Goal: Task Accomplishment & Management: Use online tool/utility

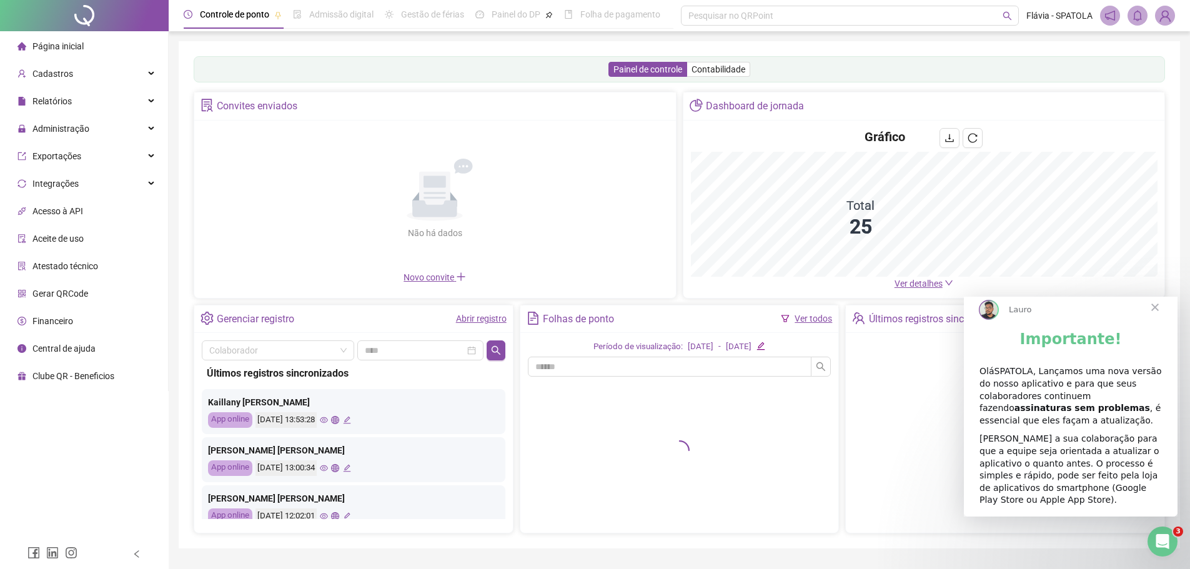
click at [1159, 322] on span "Fechar" at bounding box center [1155, 307] width 45 height 45
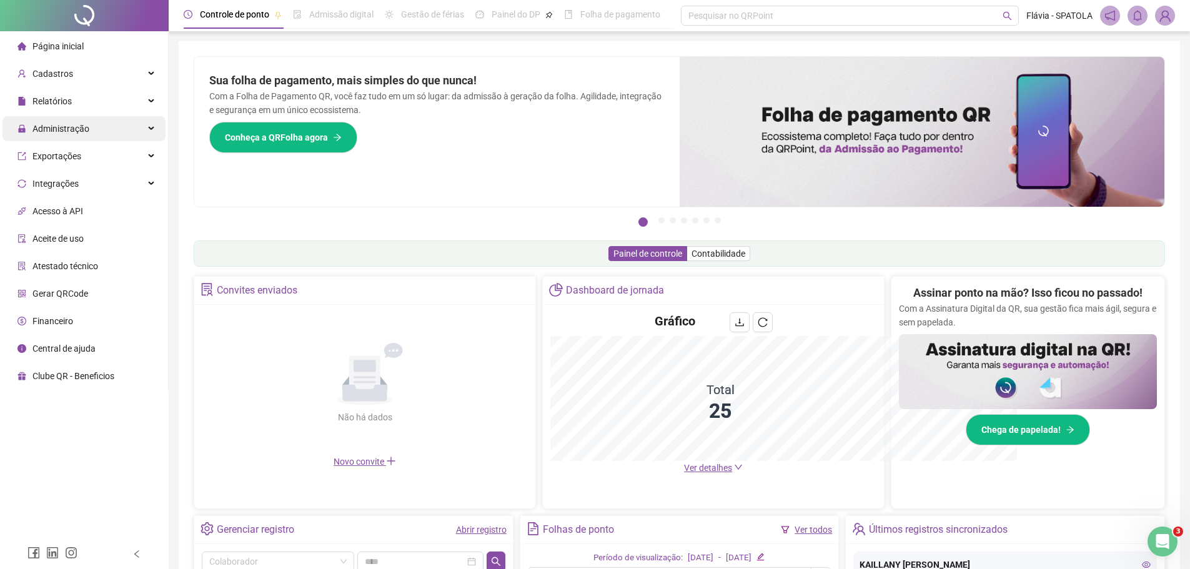
click at [107, 136] on div "Administração" at bounding box center [83, 128] width 163 height 25
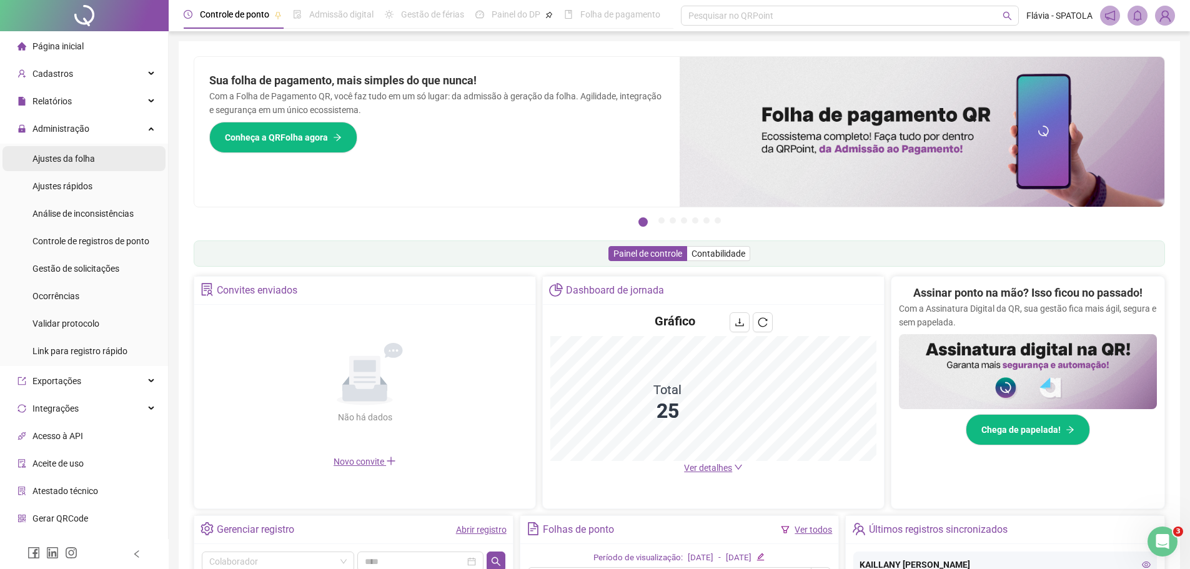
click at [110, 161] on li "Ajustes da folha" at bounding box center [83, 158] width 163 height 25
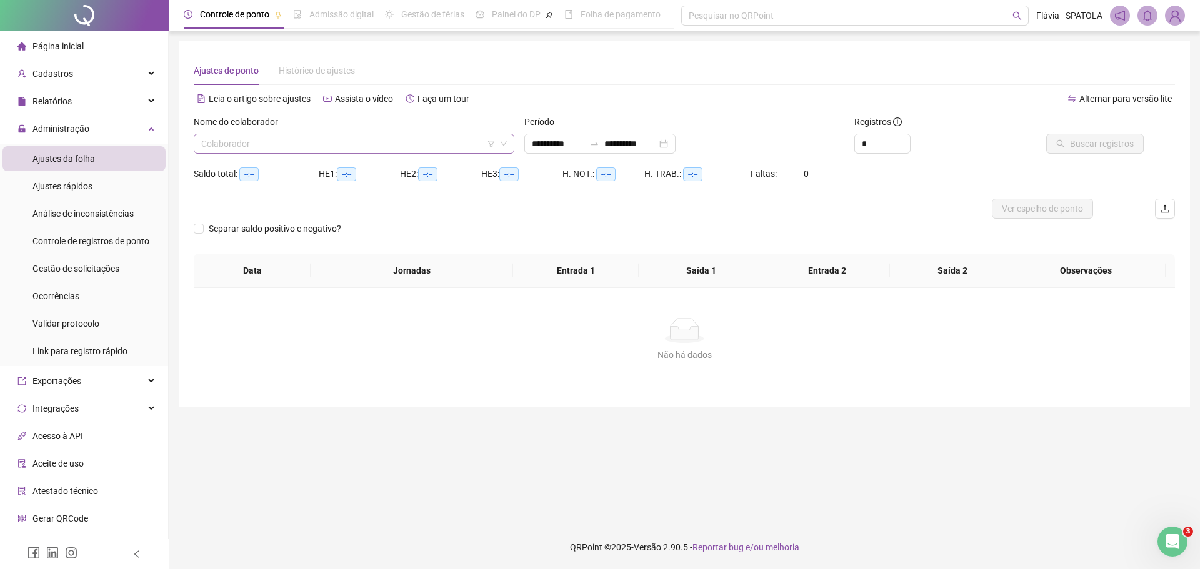
click at [312, 139] on input "search" at bounding box center [348, 143] width 294 height 19
click at [312, 141] on input "search" at bounding box center [348, 143] width 294 height 19
click at [306, 144] on input "search" at bounding box center [348, 143] width 294 height 19
click at [641, 208] on div at bounding box center [562, 209] width 736 height 20
click at [355, 151] on input "search" at bounding box center [348, 143] width 294 height 19
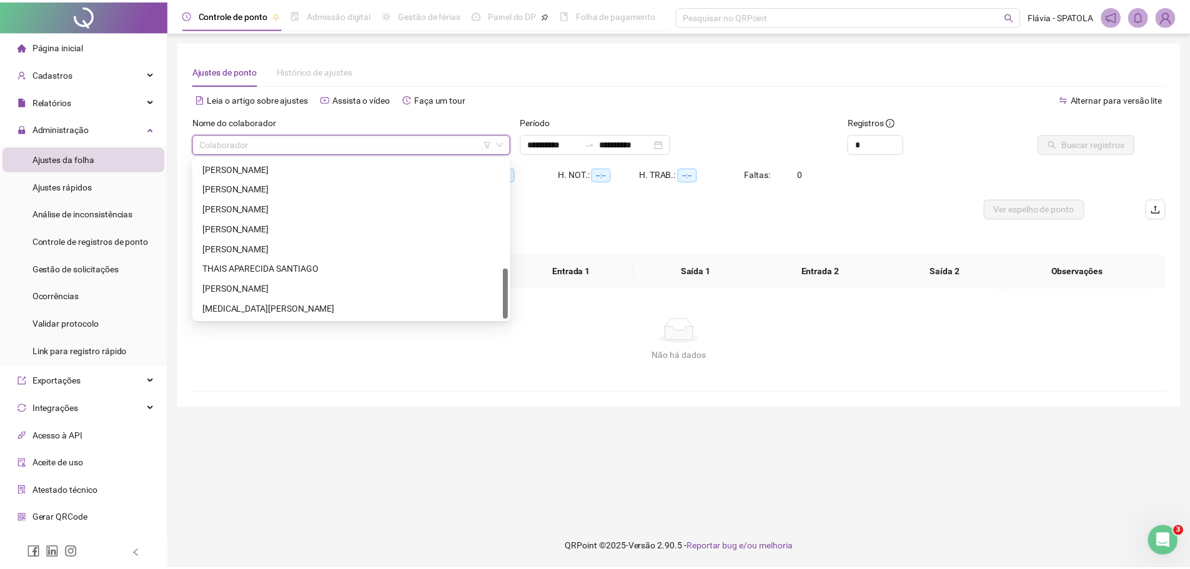
scroll to position [277, 0]
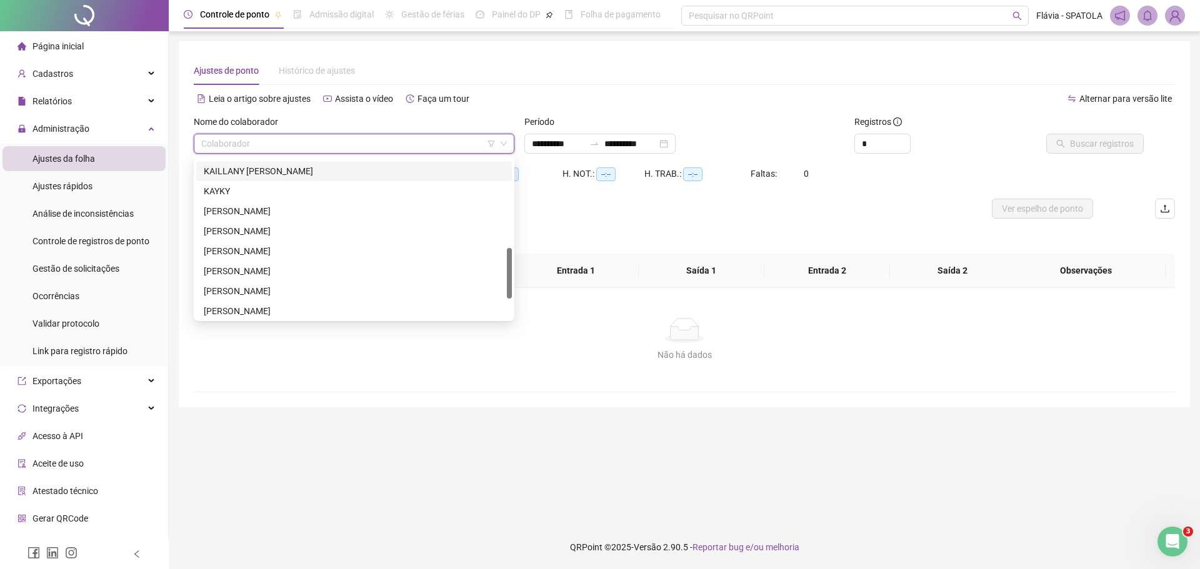
click at [323, 171] on div "KAILLANY ALEXANDRA DA COSTA SANTOS" at bounding box center [354, 171] width 301 height 14
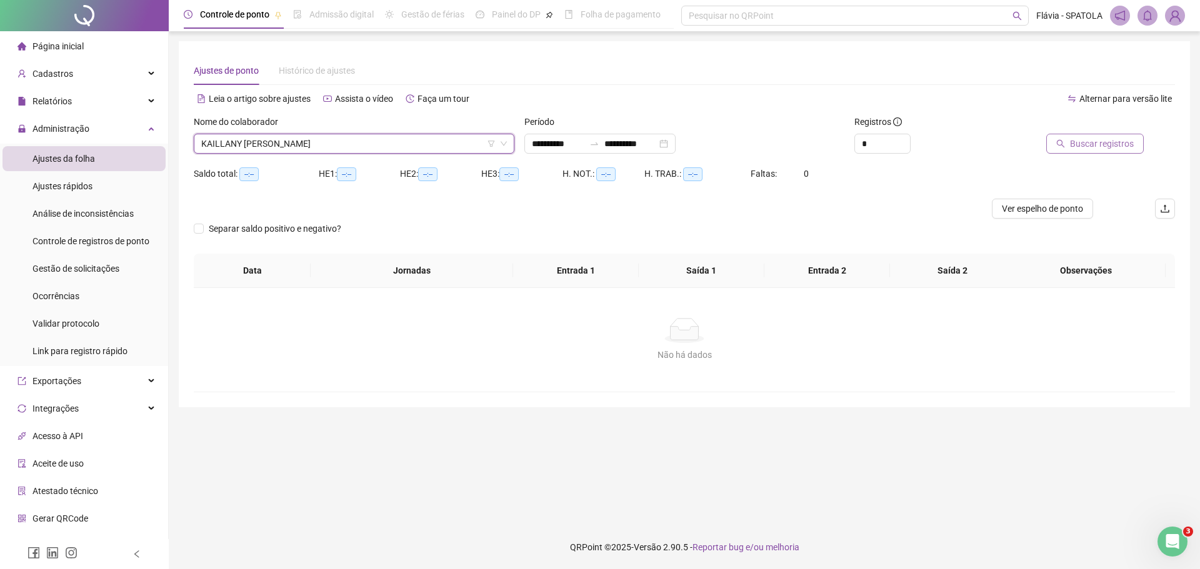
click at [1069, 148] on button "Buscar registros" at bounding box center [1094, 144] width 97 height 20
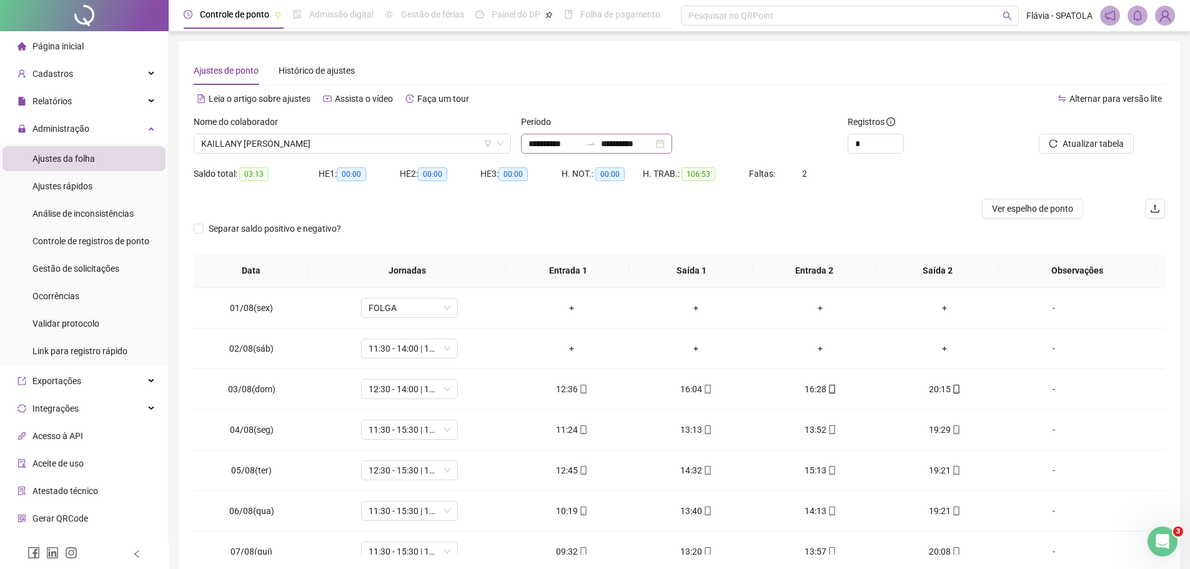
click at [672, 144] on div "**********" at bounding box center [596, 144] width 151 height 20
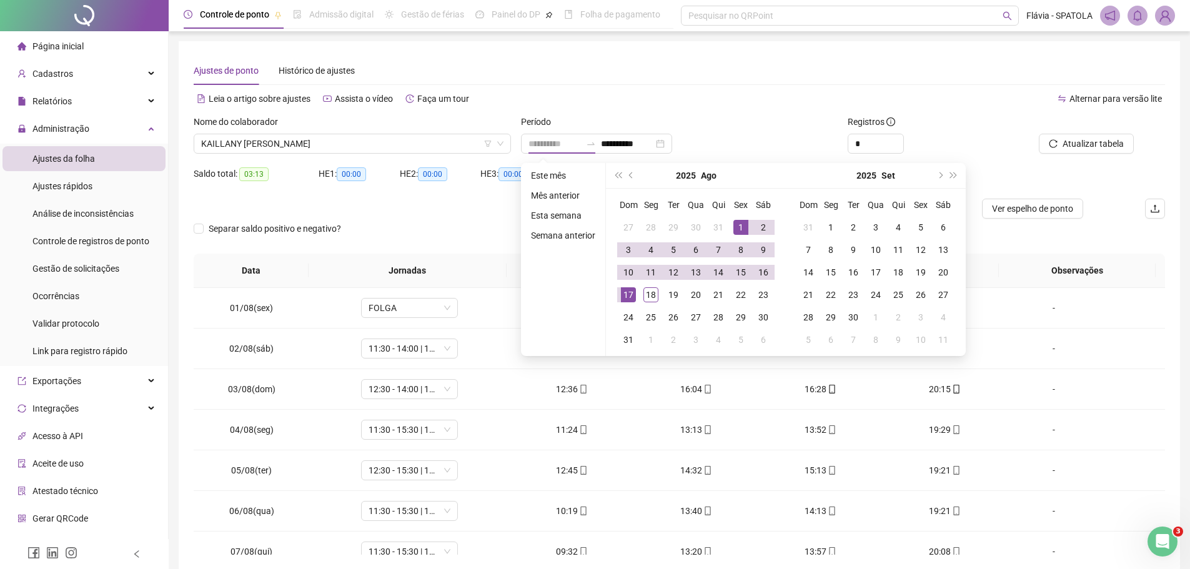
click at [739, 223] on div "1" at bounding box center [741, 227] width 15 height 15
type input "**********"
click at [651, 288] on div "18" at bounding box center [651, 294] width 15 height 15
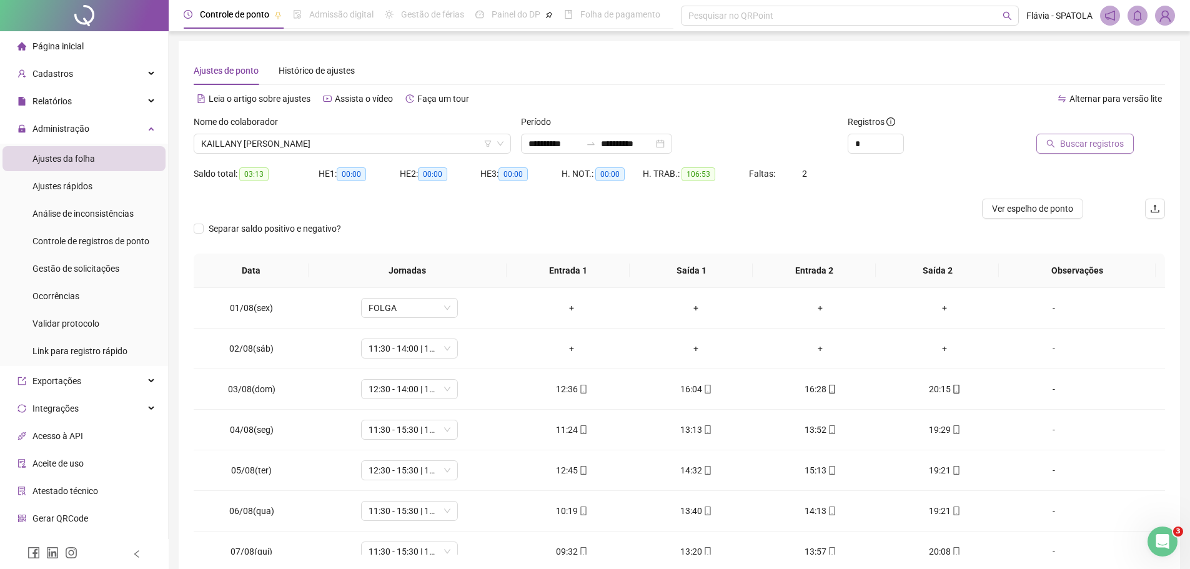
click at [1062, 140] on button "Buscar registros" at bounding box center [1085, 144] width 97 height 20
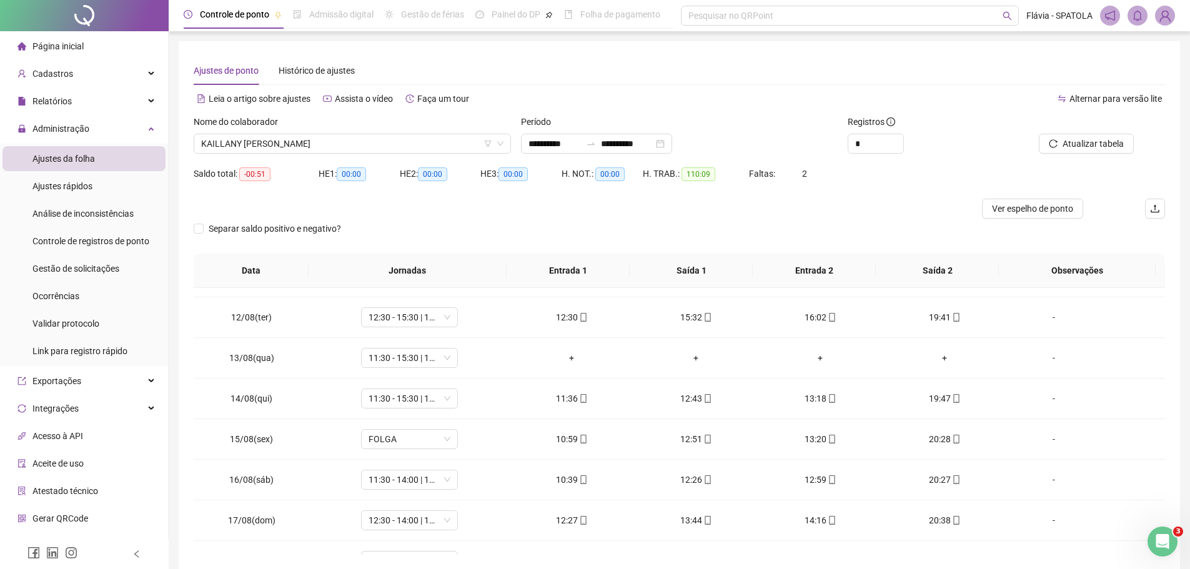
scroll to position [464, 0]
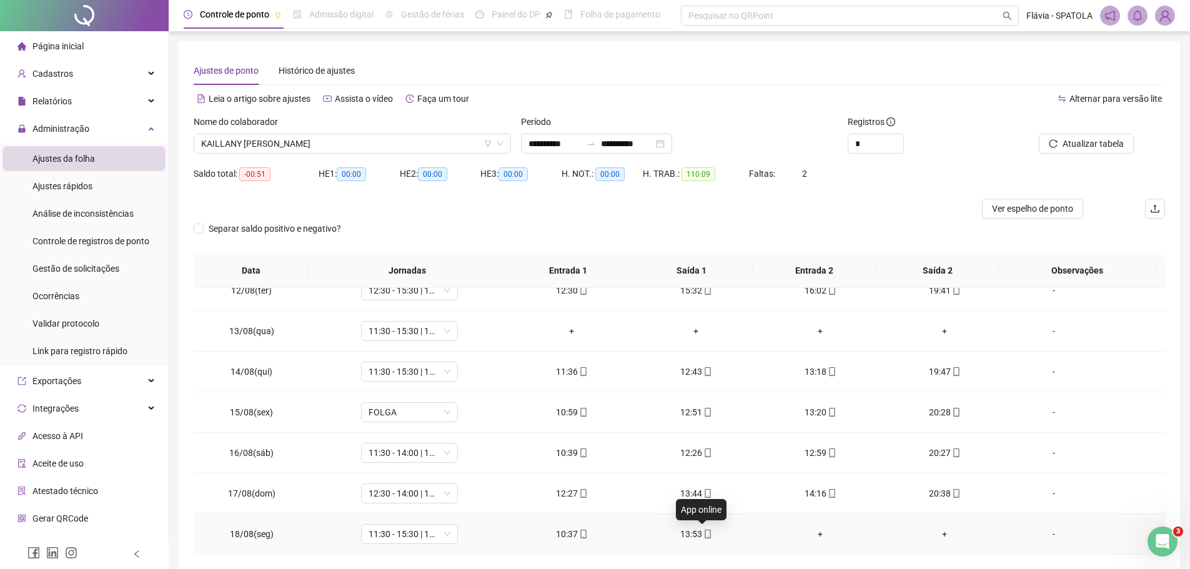
click at [704, 536] on icon "mobile" at bounding box center [708, 534] width 9 height 9
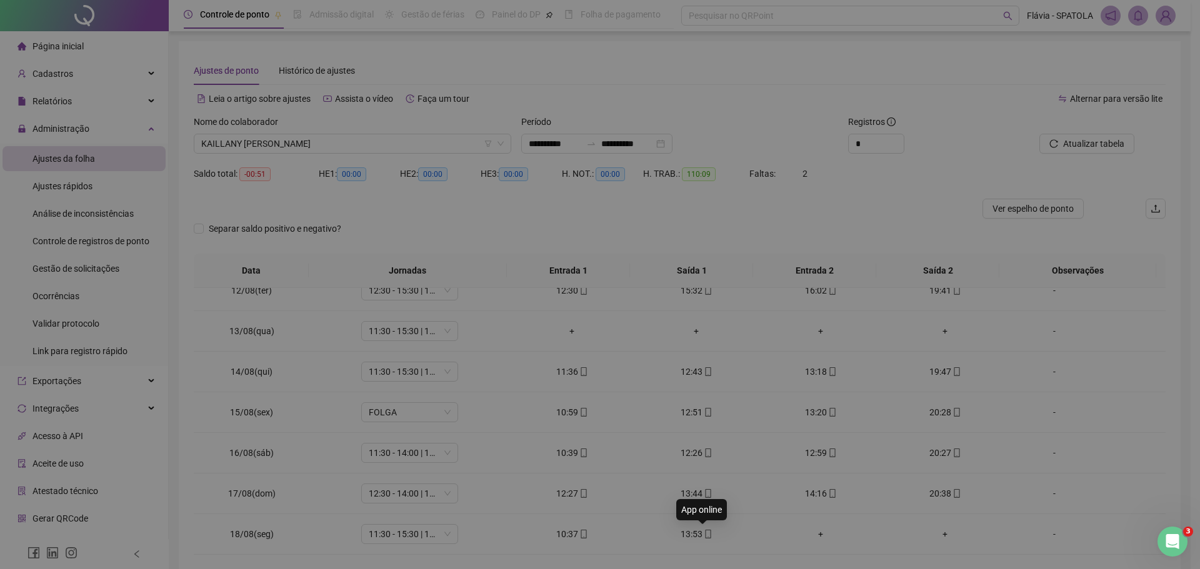
type input "**********"
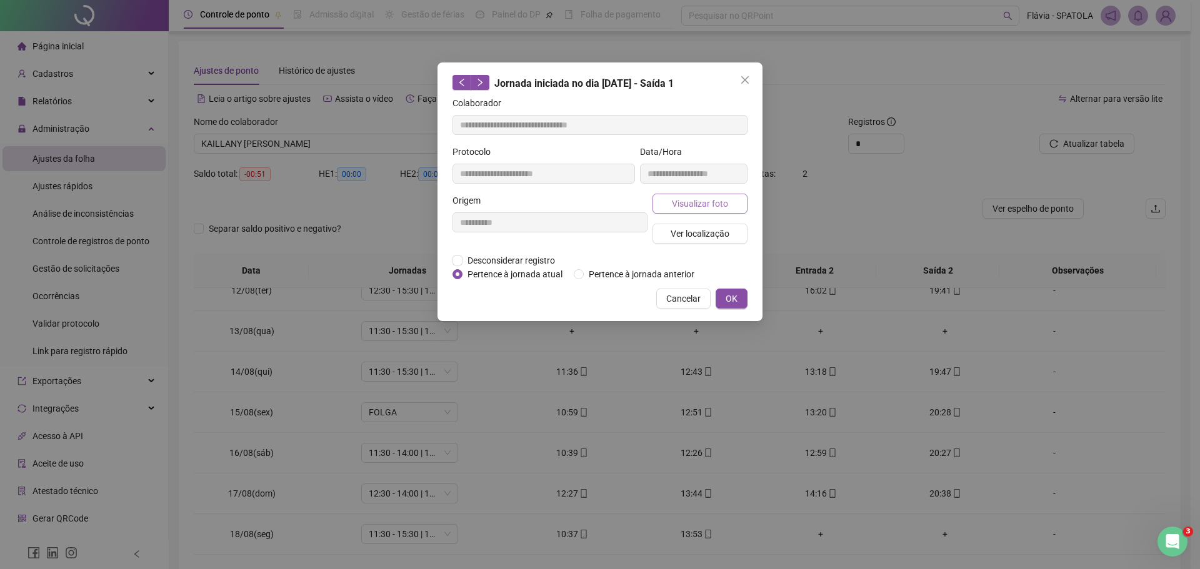
click at [692, 206] on span "Visualizar foto" at bounding box center [700, 204] width 56 height 14
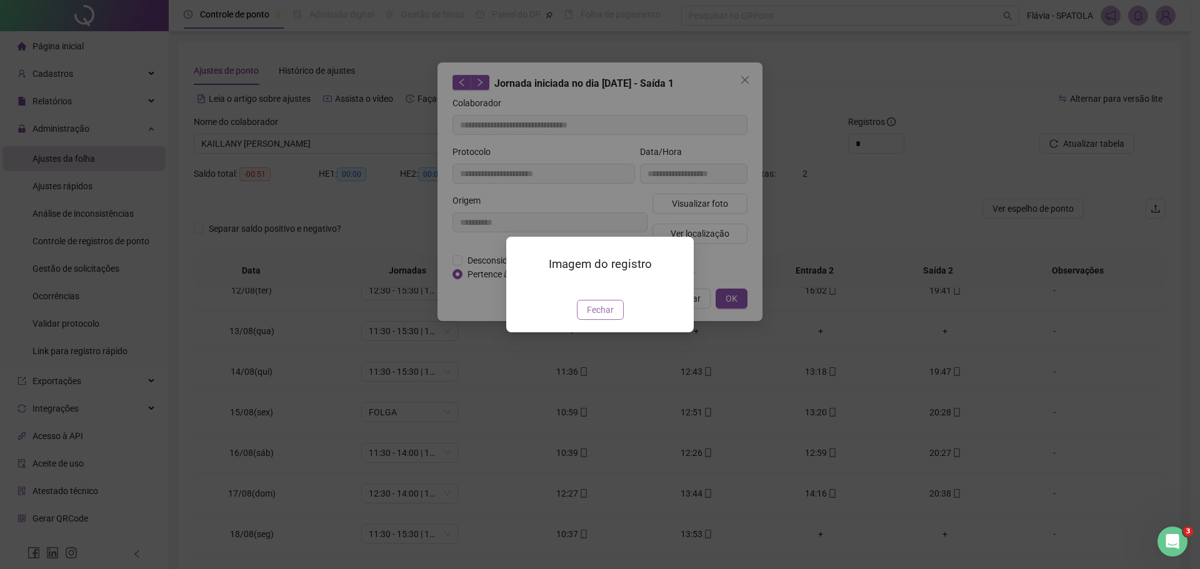
click at [601, 317] on span "Fechar" at bounding box center [600, 310] width 27 height 14
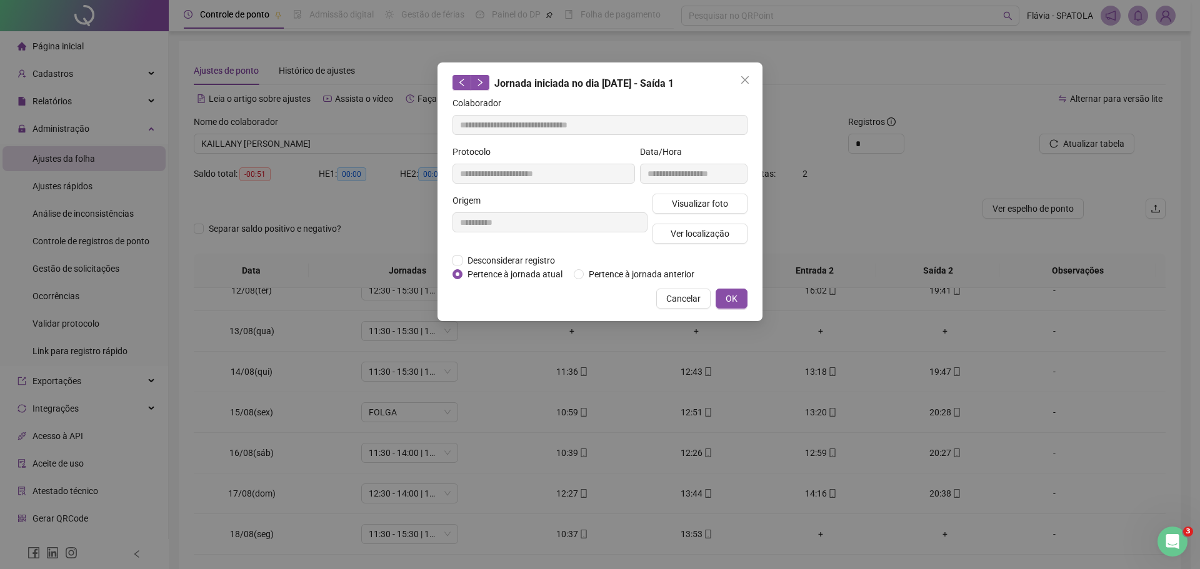
drag, startPoint x: 736, startPoint y: 83, endPoint x: 746, endPoint y: 108, distance: 26.9
click at [736, 84] on span "Close" at bounding box center [745, 80] width 20 height 10
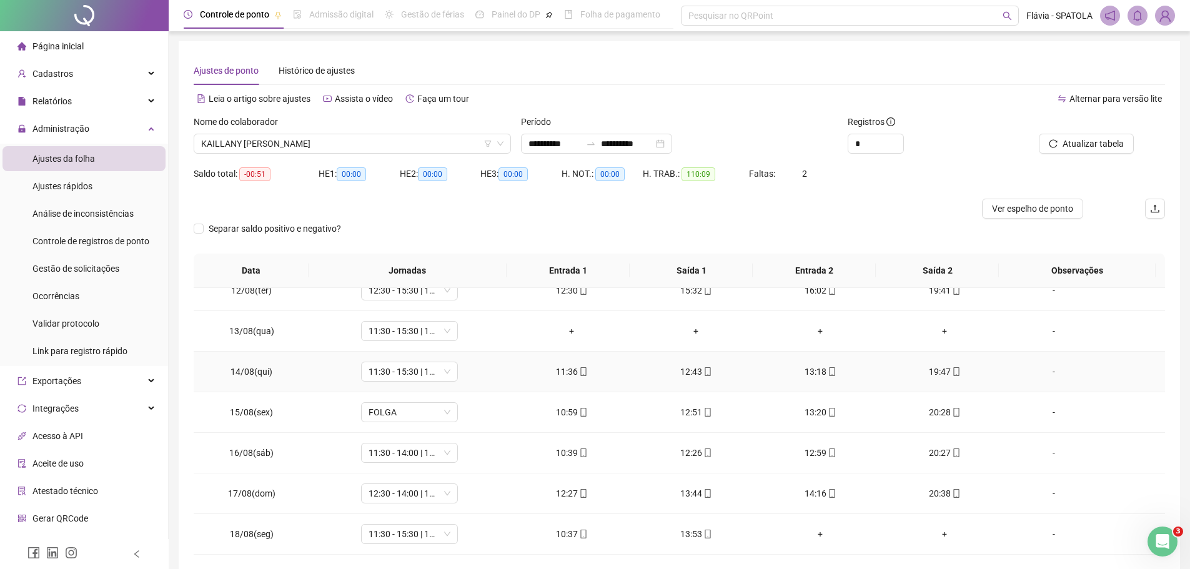
click at [828, 367] on icon "mobile" at bounding box center [832, 371] width 9 height 9
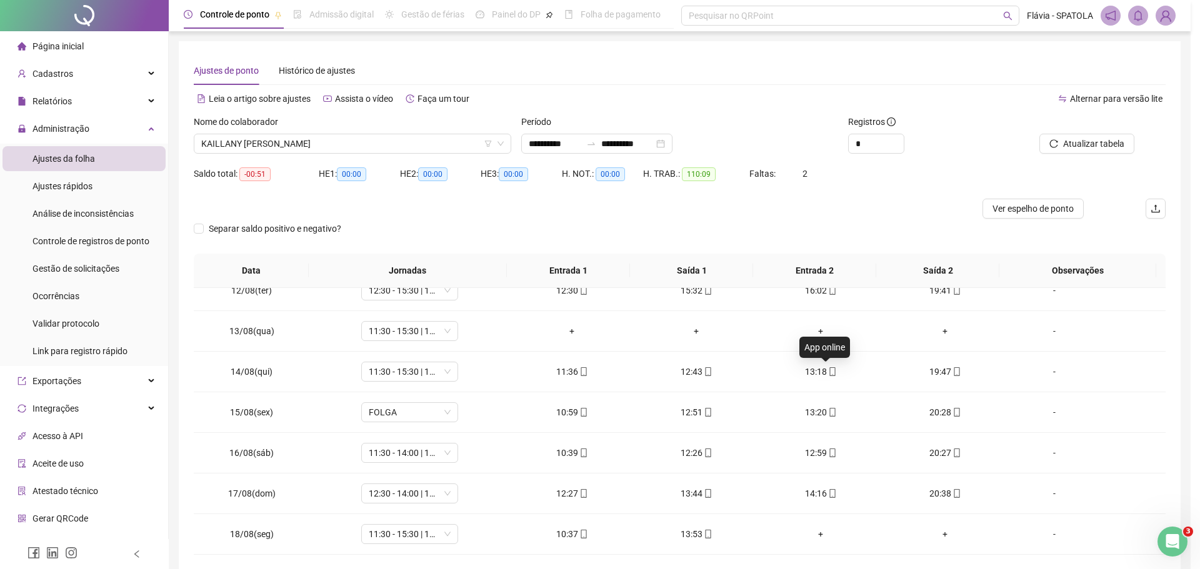
type input "**********"
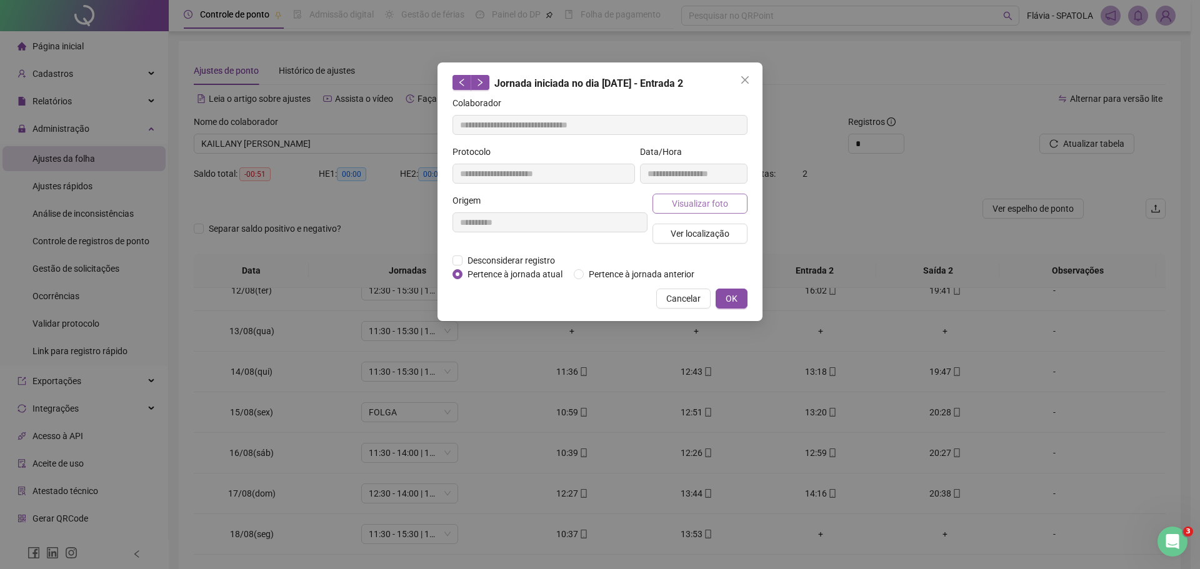
click at [701, 198] on span "Visualizar foto" at bounding box center [700, 204] width 56 height 14
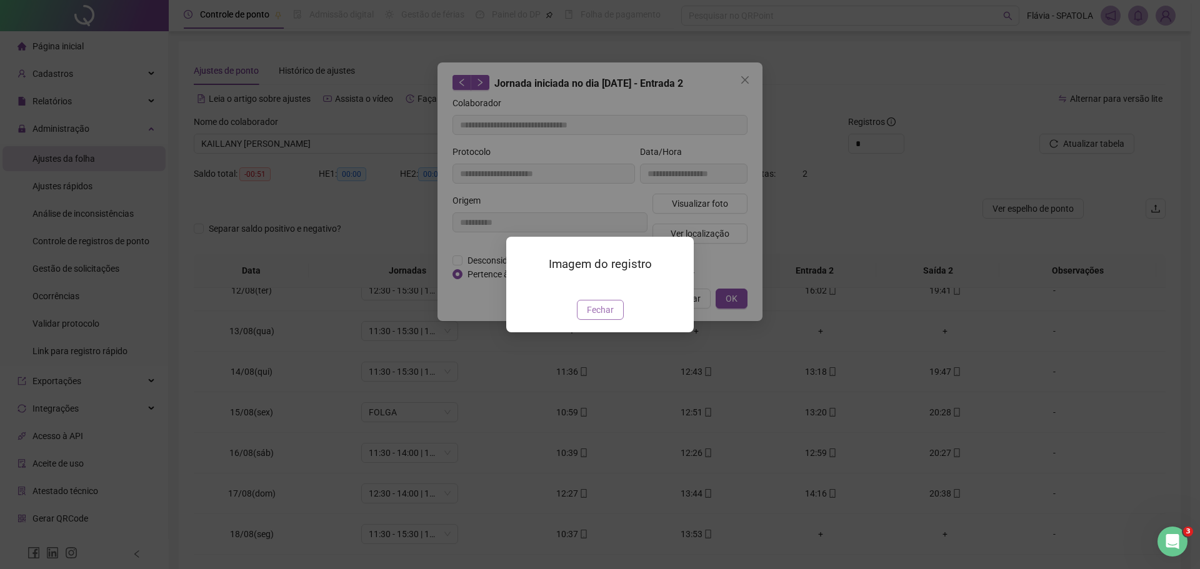
click at [592, 317] on span "Fechar" at bounding box center [600, 310] width 27 height 14
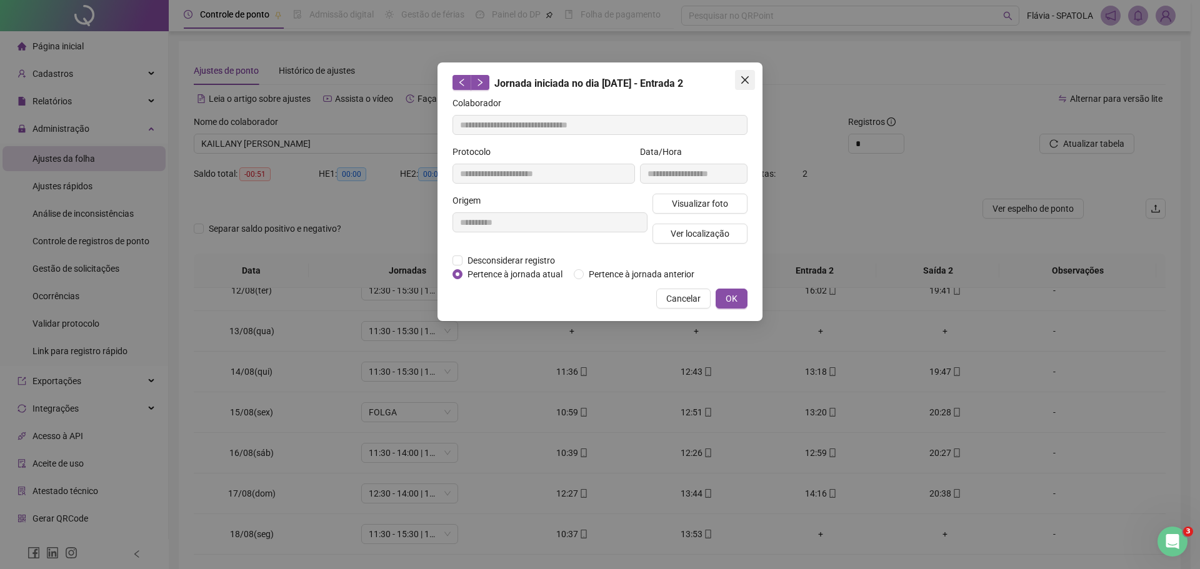
click at [750, 75] on span "Close" at bounding box center [745, 80] width 20 height 10
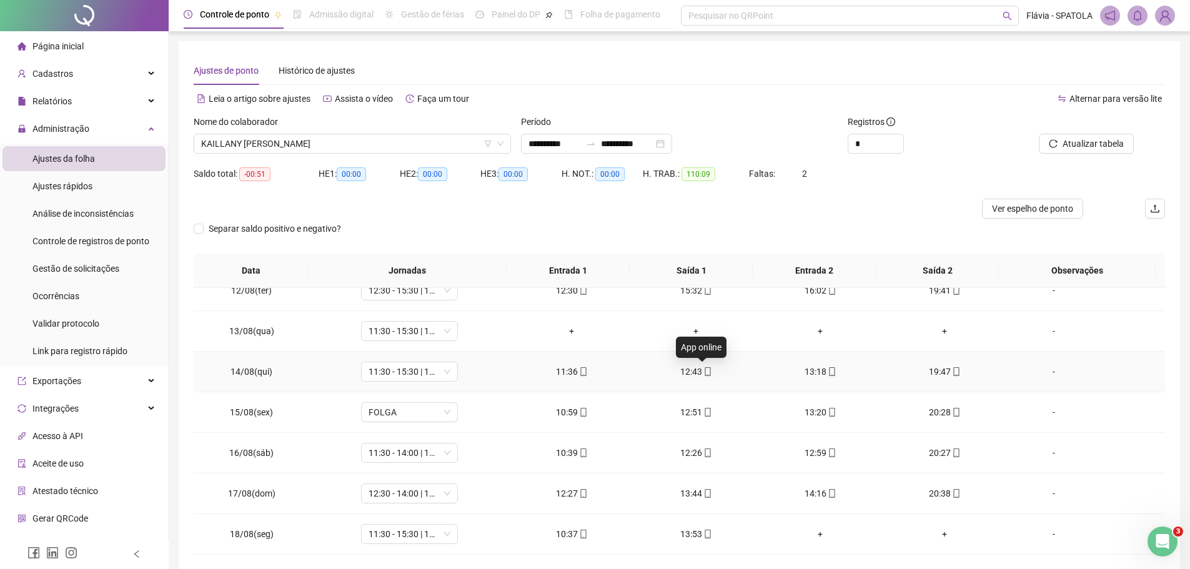
click at [702, 367] on span at bounding box center [707, 372] width 10 height 10
type input "**********"
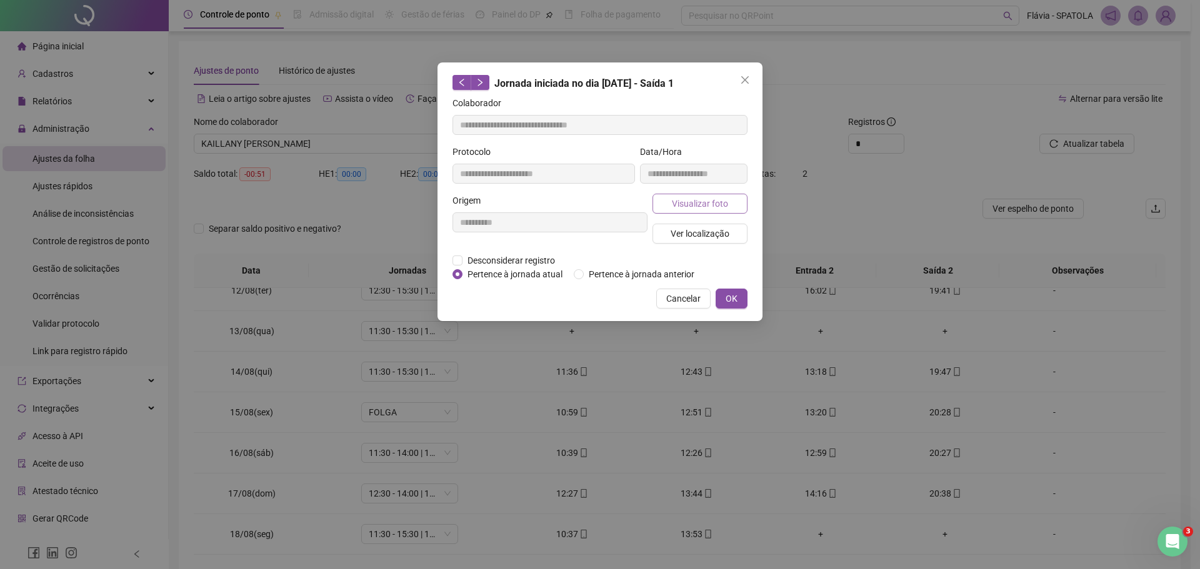
click at [727, 199] on button "Visualizar foto" at bounding box center [699, 204] width 95 height 20
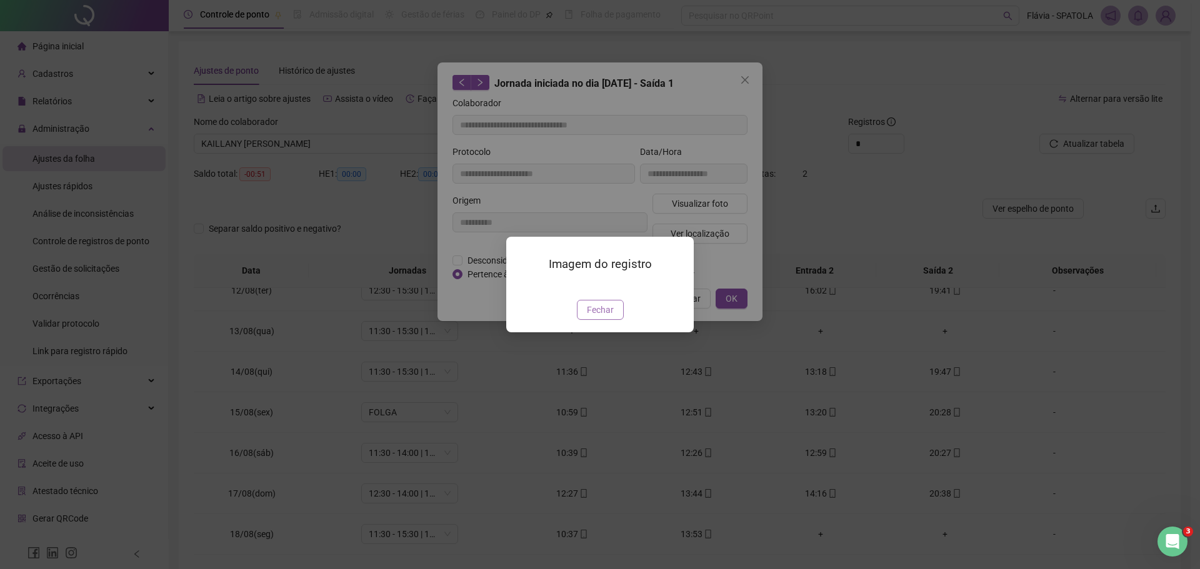
click at [617, 320] on button "Fechar" at bounding box center [600, 310] width 47 height 20
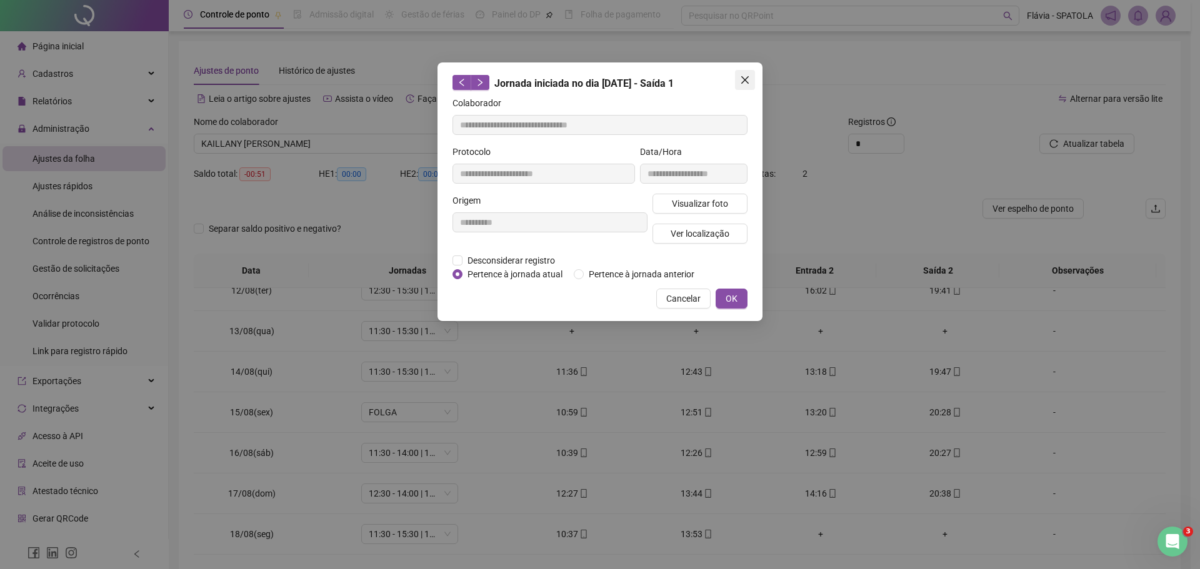
click at [739, 80] on span "Close" at bounding box center [745, 80] width 20 height 10
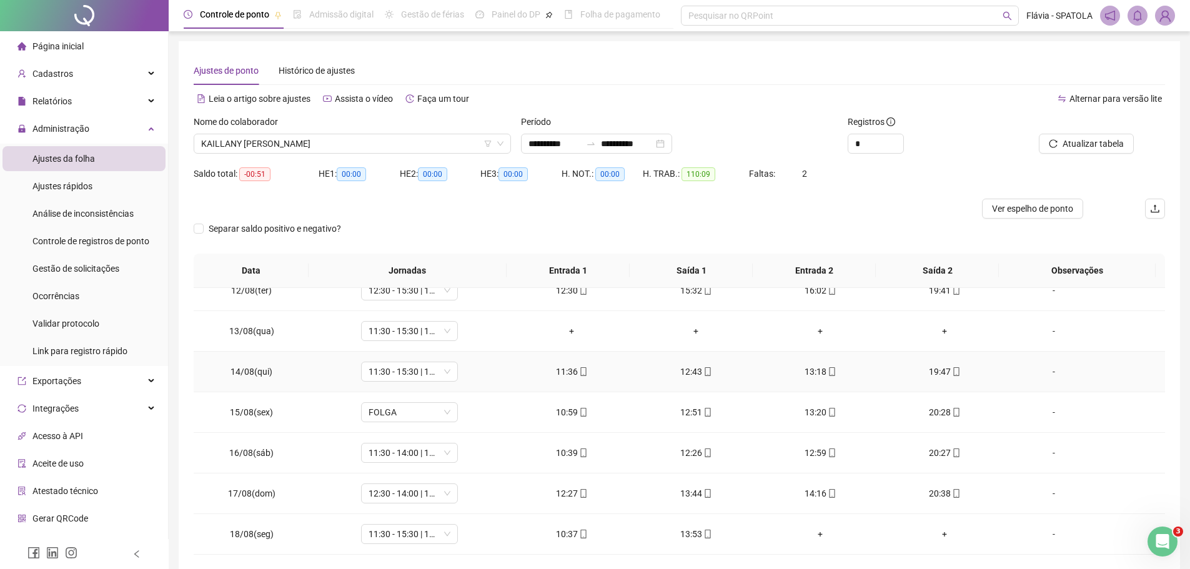
click at [952, 373] on icon "mobile" at bounding box center [956, 371] width 9 height 9
type input "**********"
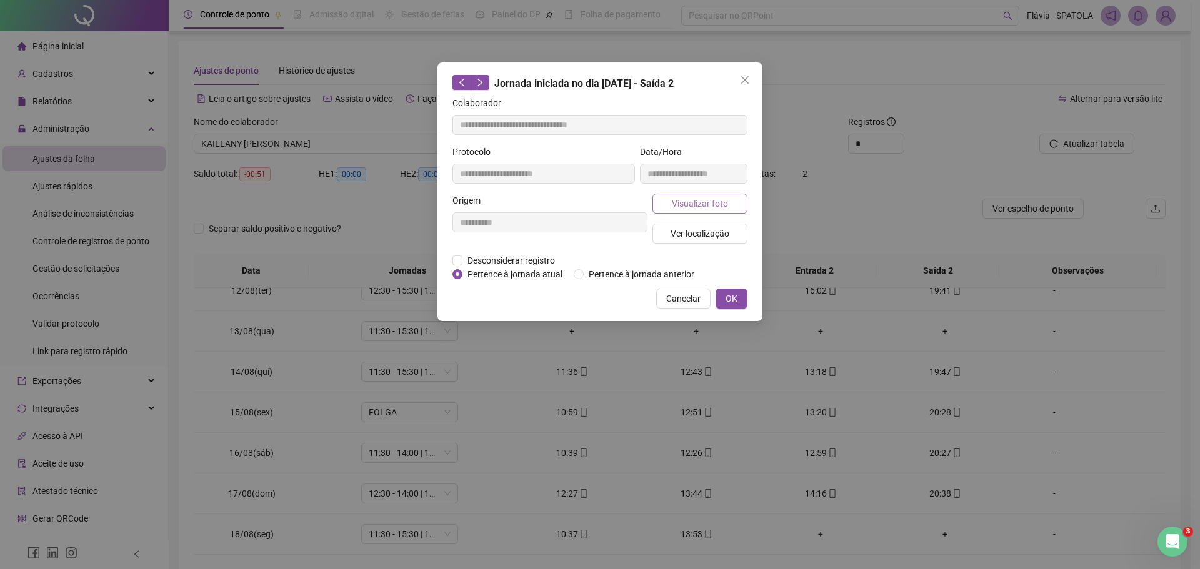
click at [731, 203] on button "Visualizar foto" at bounding box center [699, 204] width 95 height 20
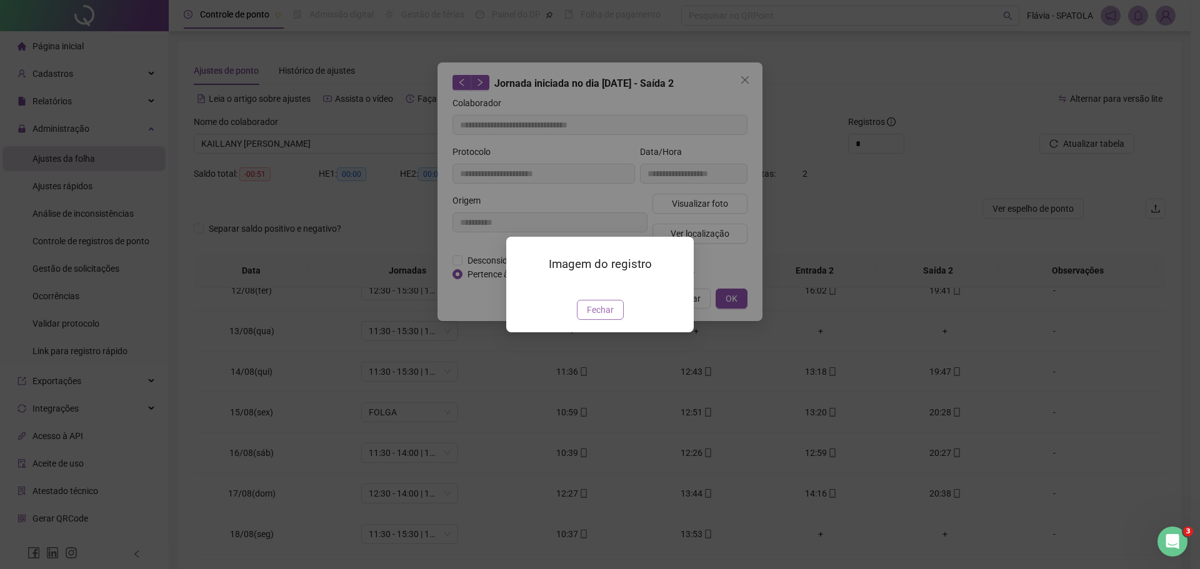
click at [617, 320] on button "Fechar" at bounding box center [600, 310] width 47 height 20
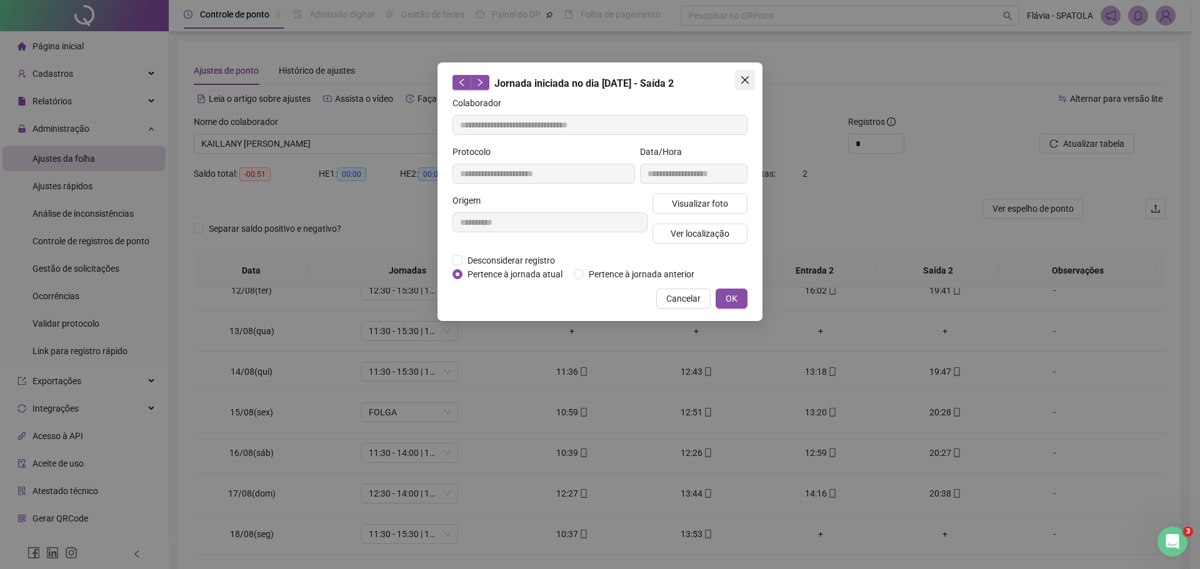
click at [737, 84] on span "Close" at bounding box center [745, 80] width 20 height 10
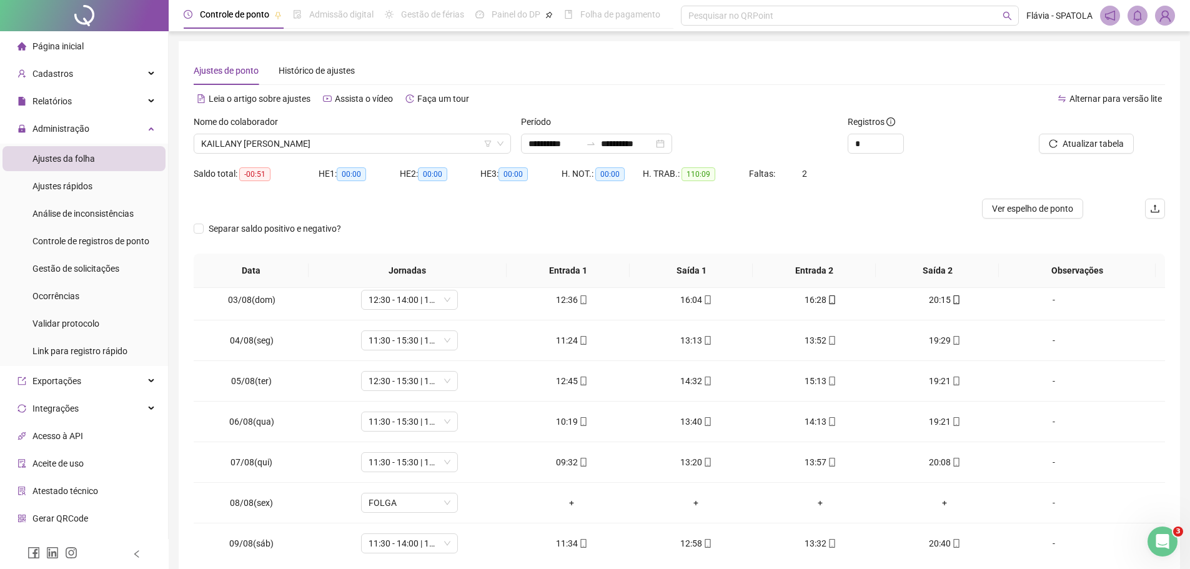
scroll to position [0, 0]
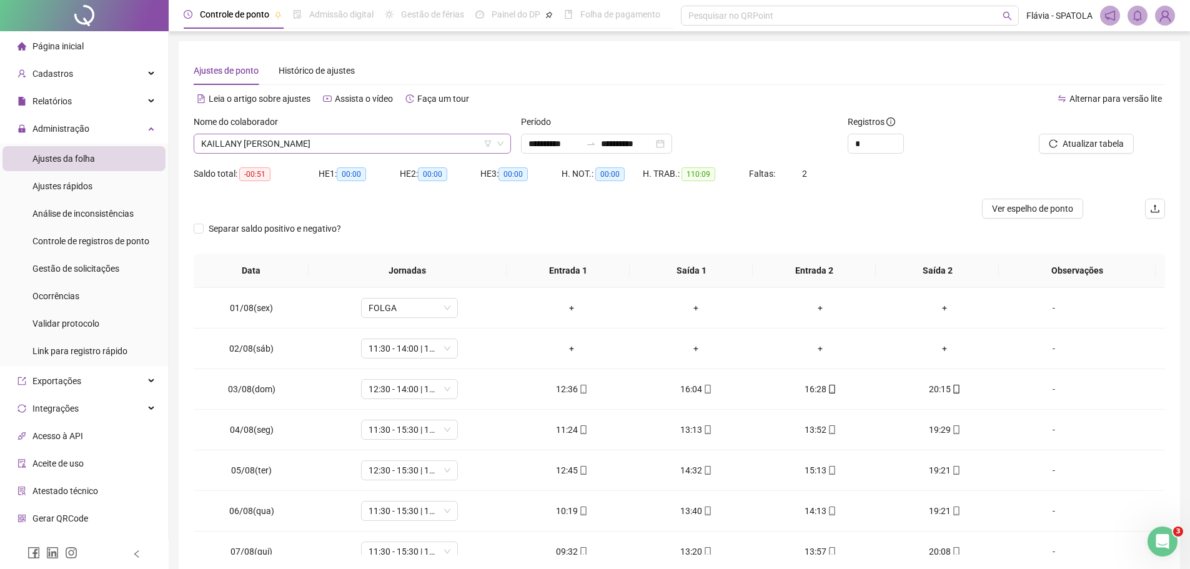
click at [434, 137] on span "KAILLANY ALEXANDRA DA COSTA SANTOS" at bounding box center [352, 143] width 302 height 19
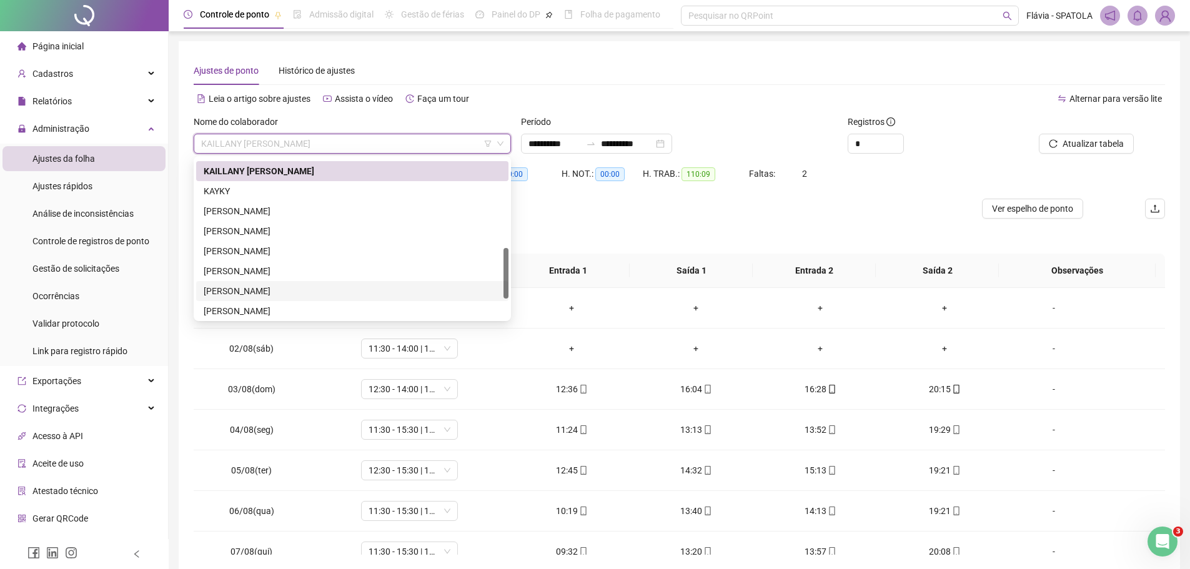
click at [254, 288] on div "SARAH DA SILVA" at bounding box center [352, 291] width 297 height 14
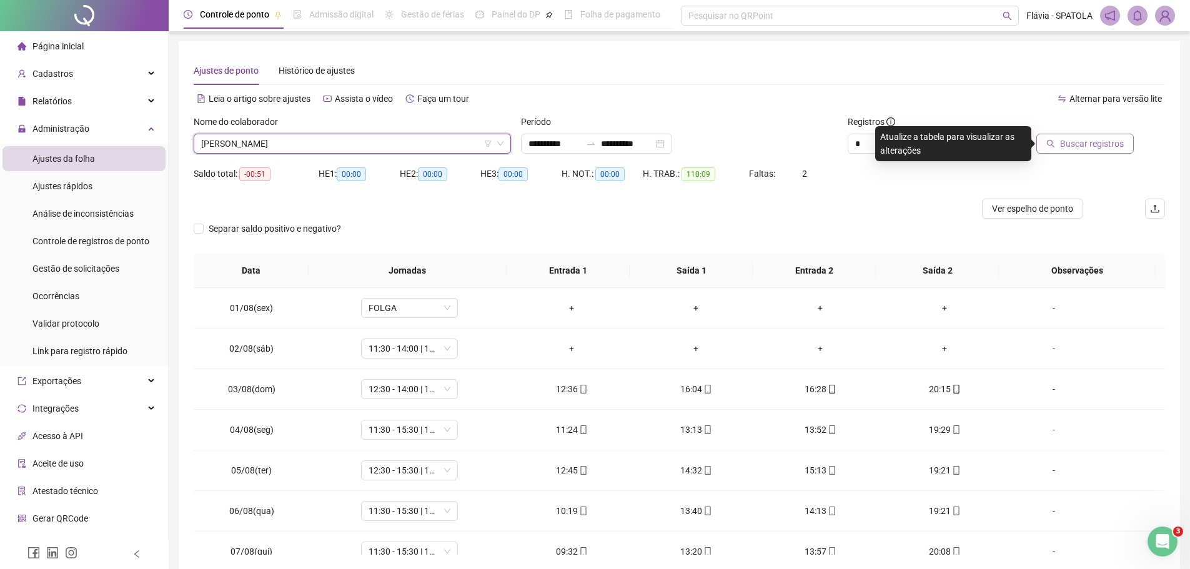
click at [1084, 143] on span "Buscar registros" at bounding box center [1092, 144] width 64 height 14
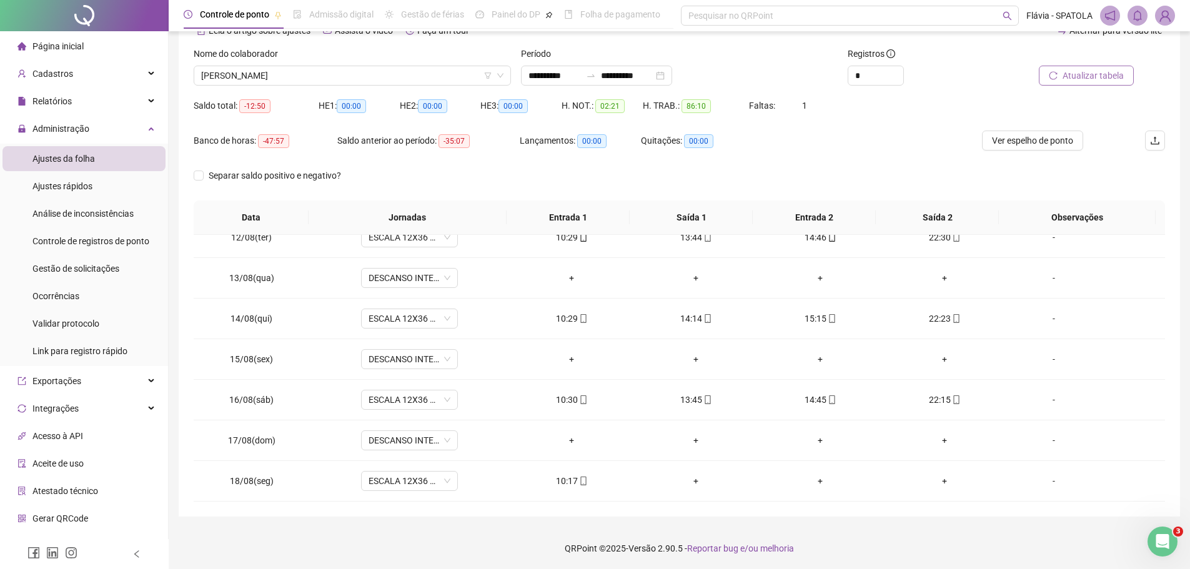
scroll to position [69, 0]
click at [580, 476] on icon "mobile" at bounding box center [583, 480] width 9 height 9
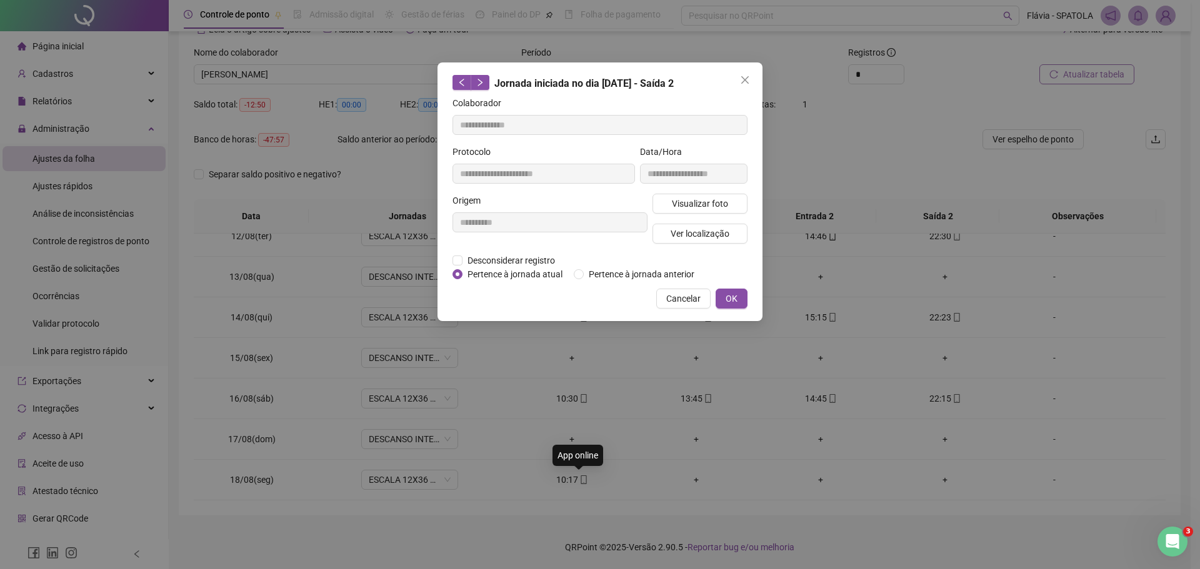
type input "**********"
click at [679, 204] on span "Visualizar foto" at bounding box center [700, 204] width 56 height 14
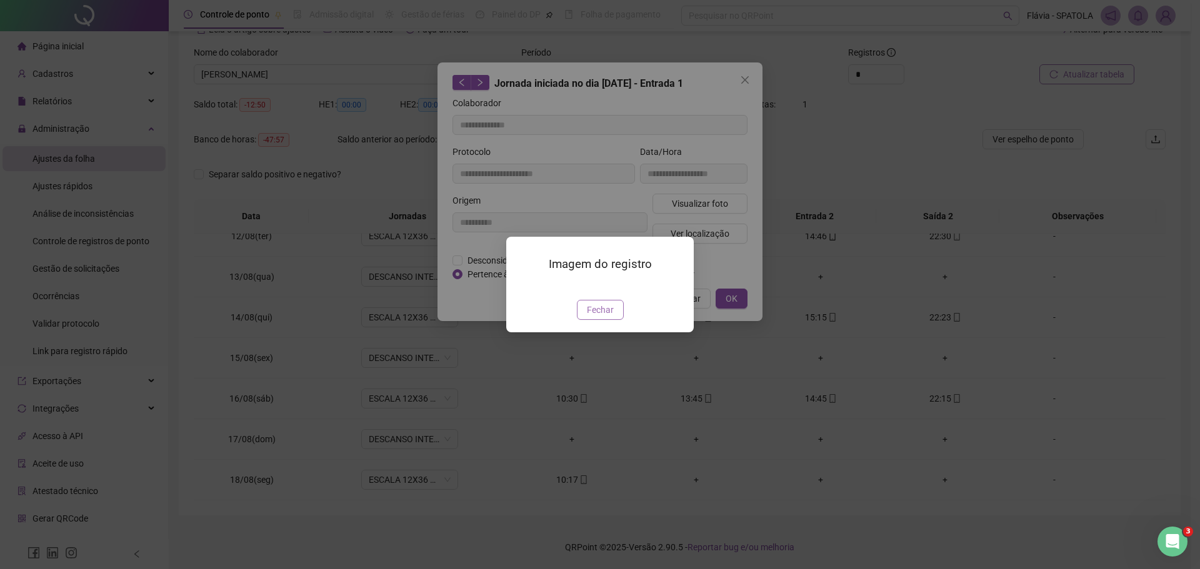
click at [604, 317] on span "Fechar" at bounding box center [600, 310] width 27 height 14
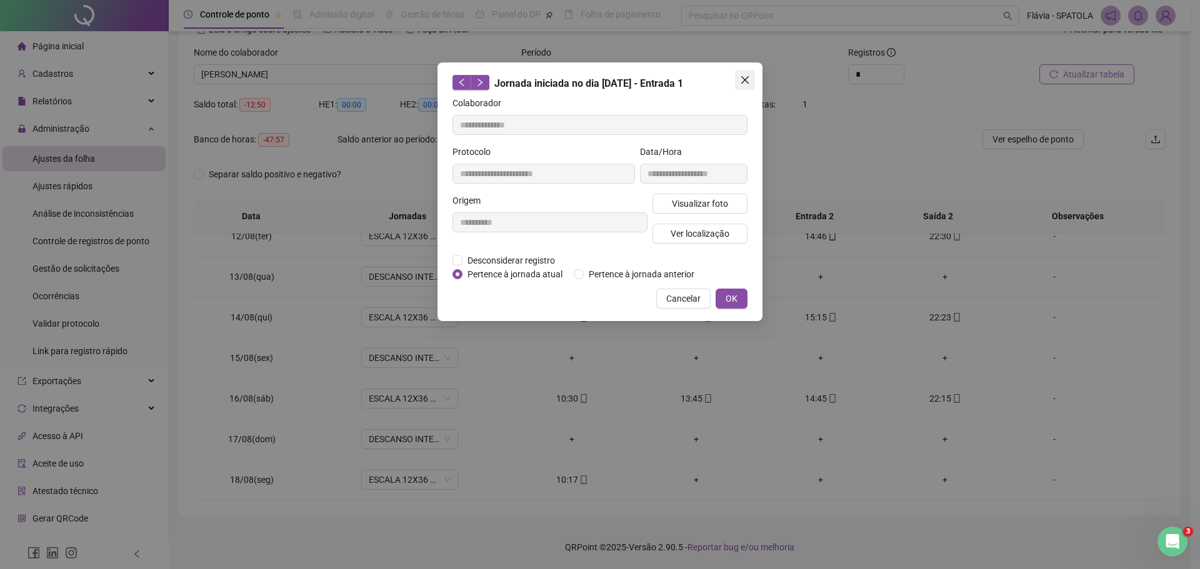
click at [749, 81] on icon "close" at bounding box center [745, 80] width 10 height 10
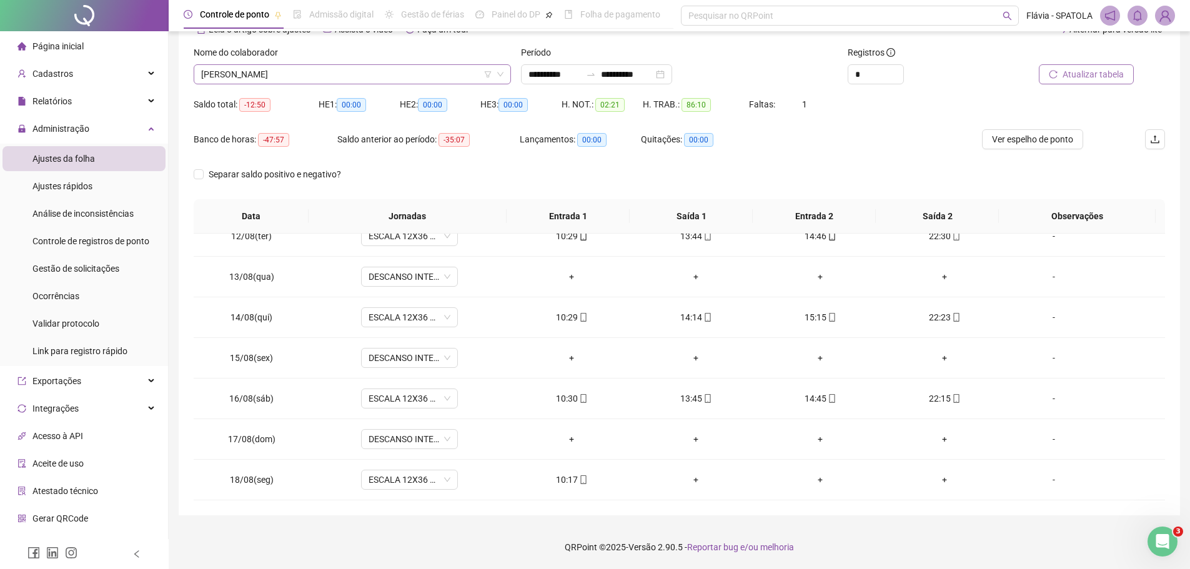
click at [446, 79] on span "SARAH DA SILVA" at bounding box center [352, 74] width 302 height 19
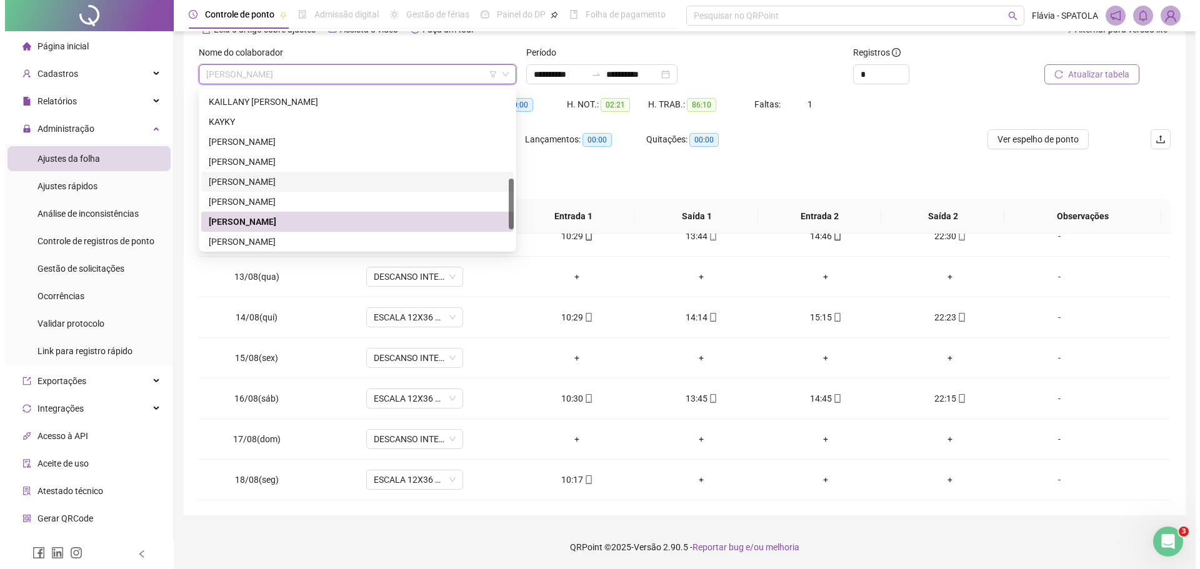
scroll to position [340, 0]
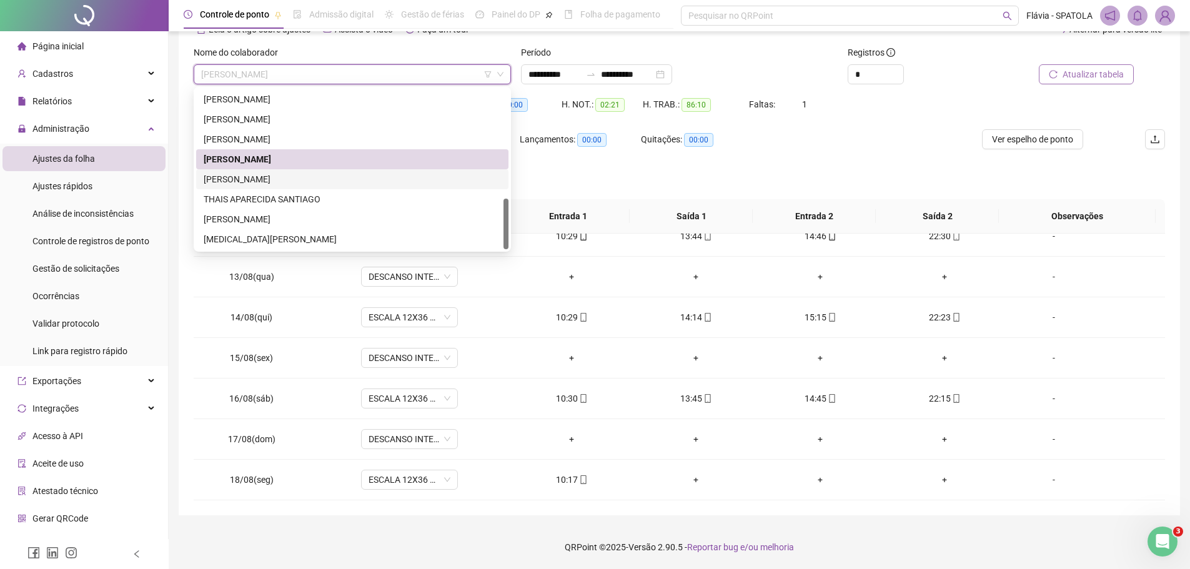
click at [256, 185] on div "SARAH VITÓRIA DOS SANTOS SILVA" at bounding box center [352, 179] width 297 height 14
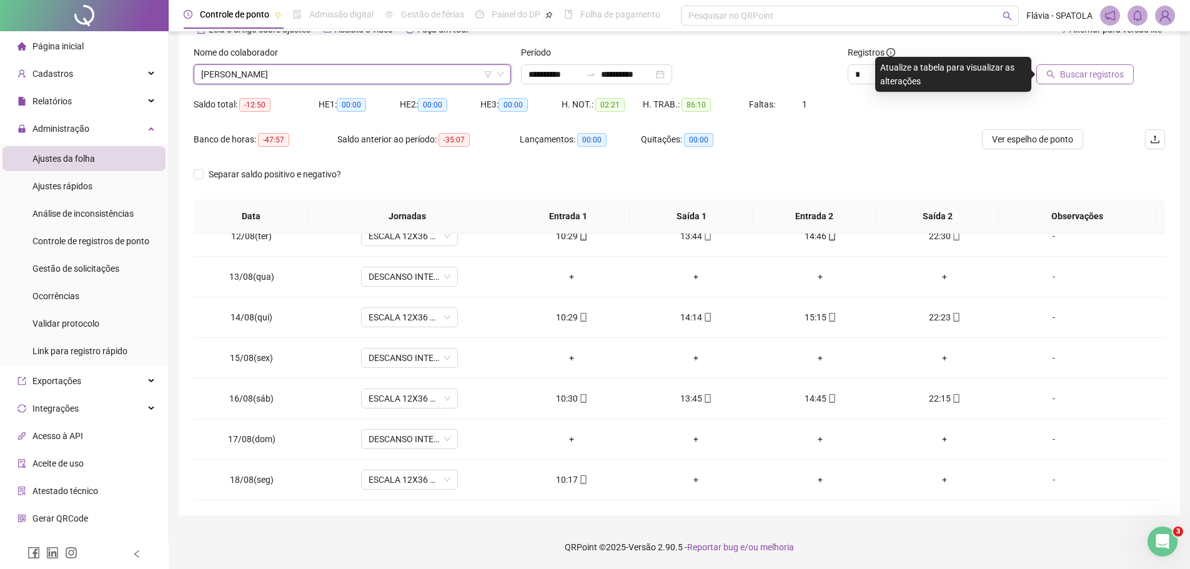
click at [1075, 79] on span "Buscar registros" at bounding box center [1092, 74] width 64 height 14
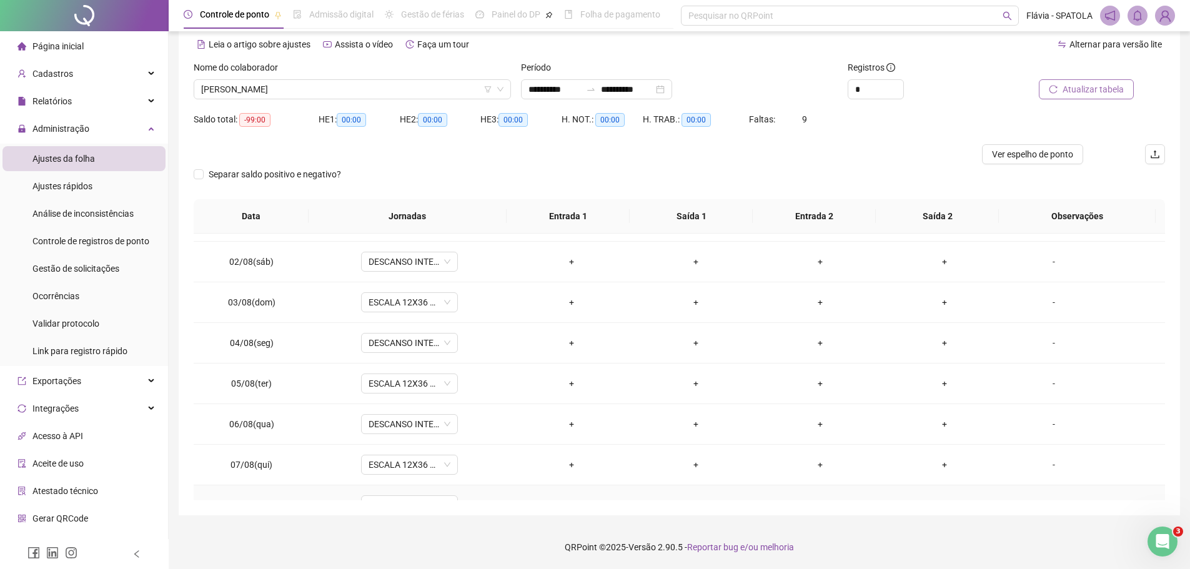
scroll to position [0, 0]
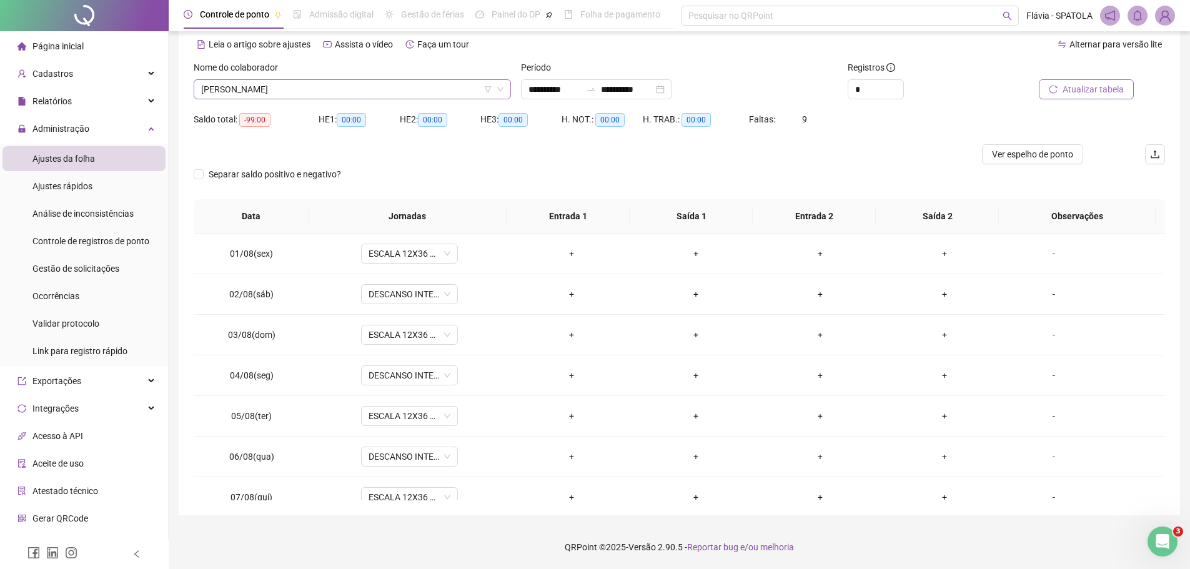
click at [338, 82] on span "SARAH VITÓRIA DOS SANTOS SILVA" at bounding box center [352, 89] width 302 height 19
